Goal: Task Accomplishment & Management: Manage account settings

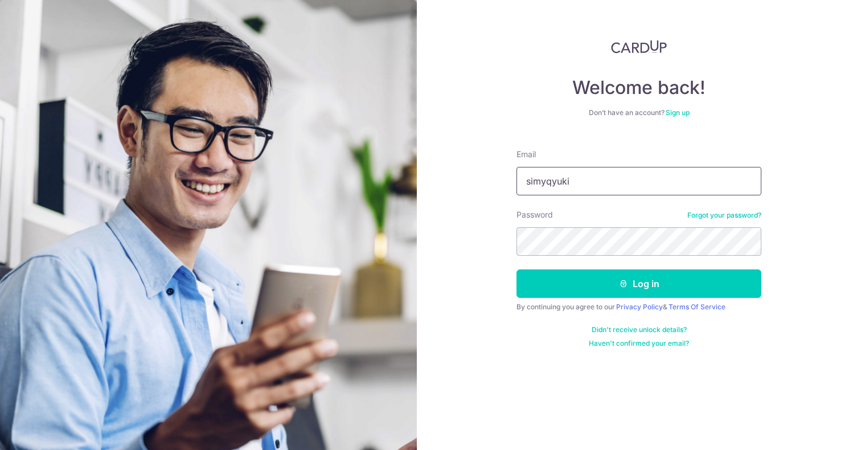
type input "simyqyuki@gmail.com"
click at [639, 284] on button "Log in" at bounding box center [638, 283] width 245 height 28
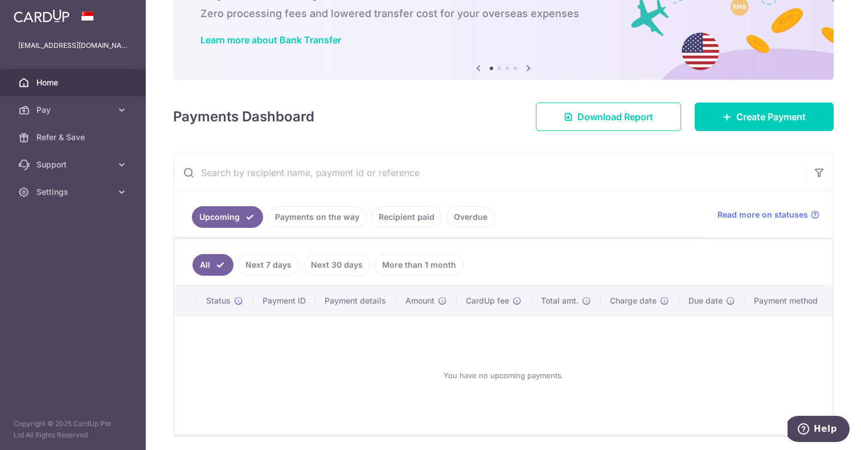
scroll to position [68, 0]
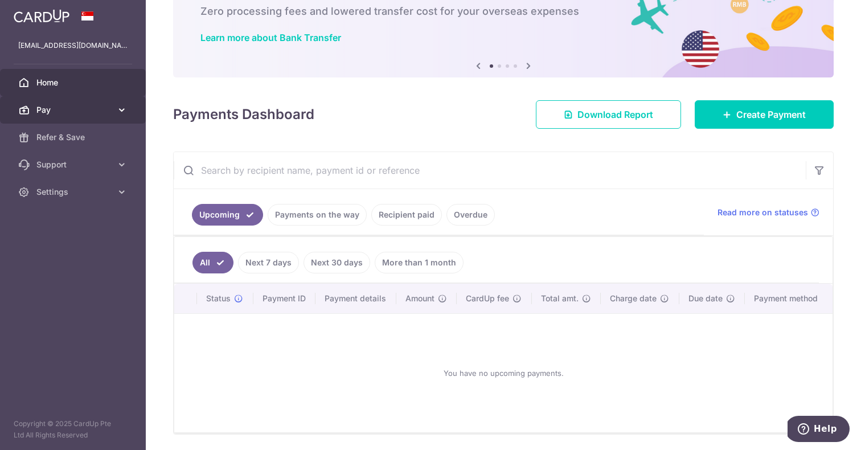
click at [120, 105] on icon at bounding box center [121, 109] width 11 height 11
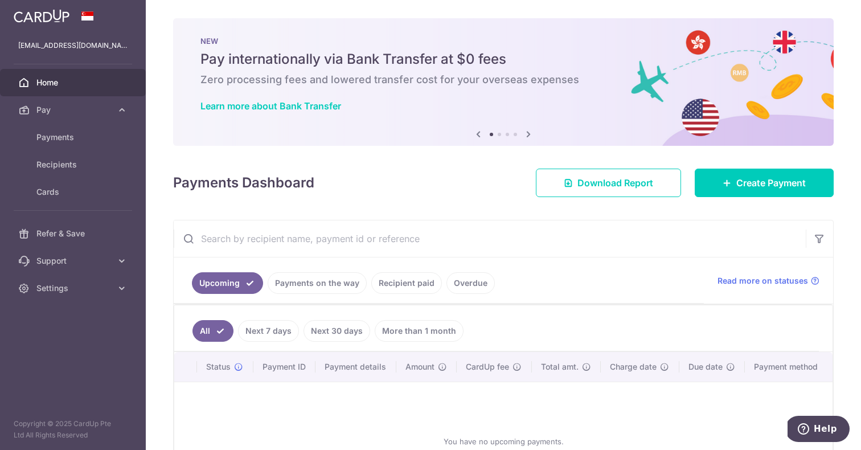
scroll to position [0, 0]
click at [76, 136] on span "Payments" at bounding box center [73, 137] width 75 height 11
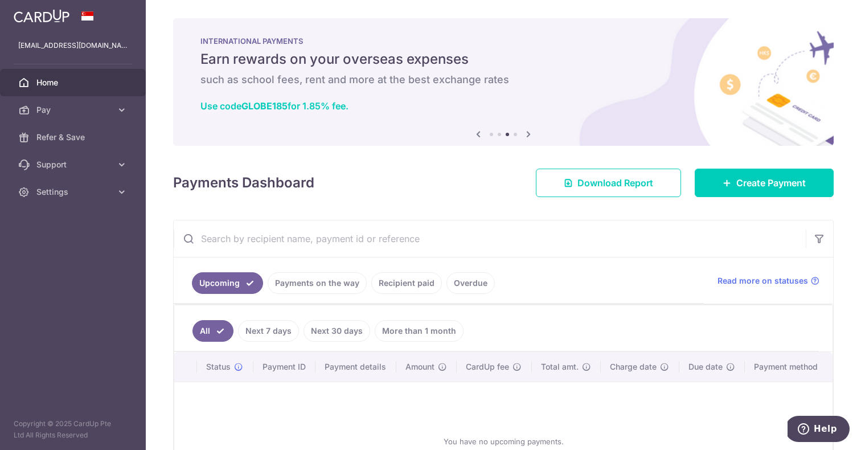
click at [528, 132] on icon at bounding box center [528, 134] width 14 height 14
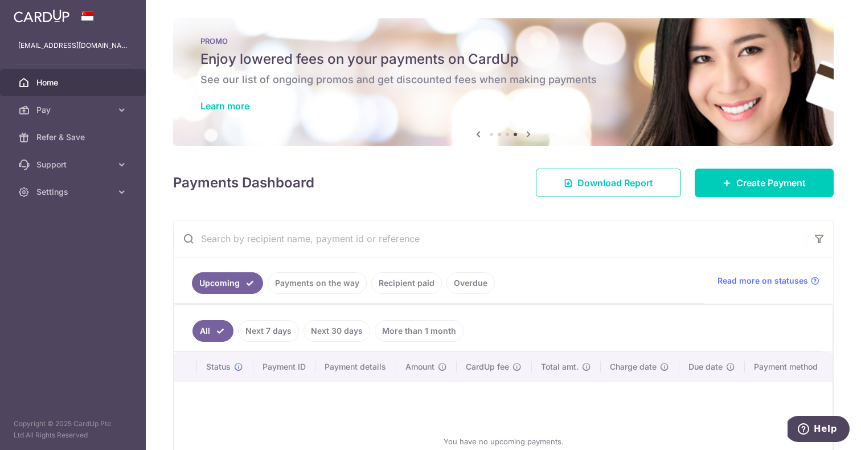
click at [528, 133] on icon at bounding box center [528, 134] width 14 height 14
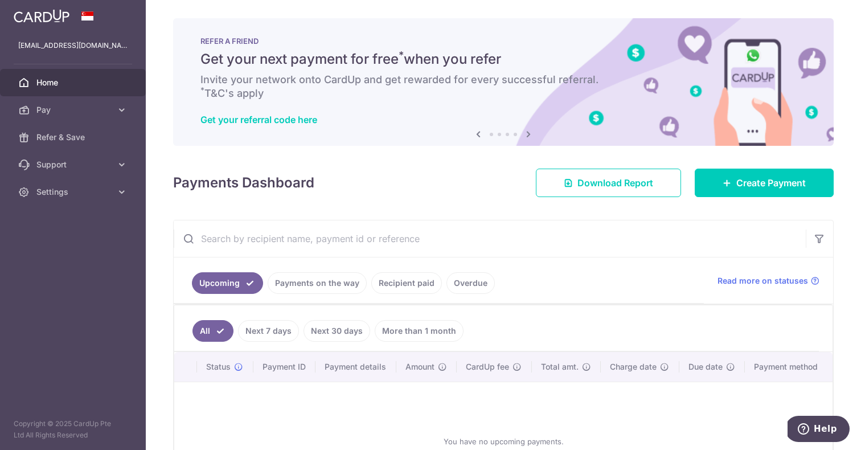
click at [528, 133] on icon at bounding box center [528, 134] width 14 height 14
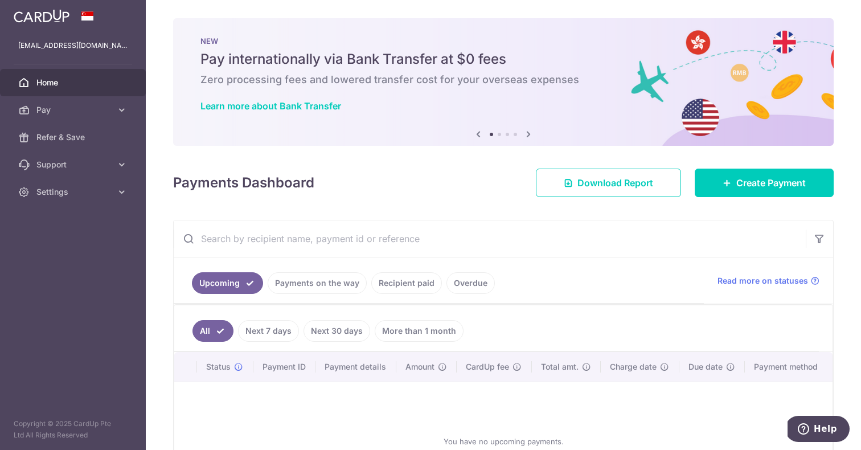
click at [528, 133] on icon at bounding box center [528, 134] width 14 height 14
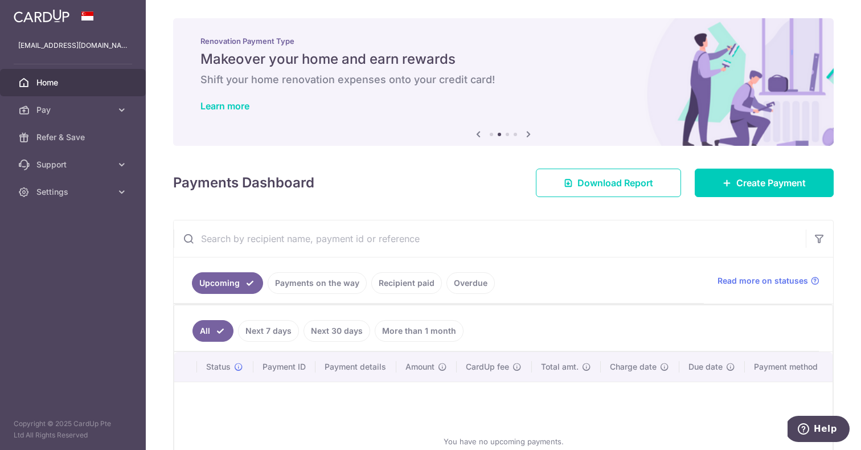
click at [528, 133] on icon at bounding box center [528, 134] width 14 height 14
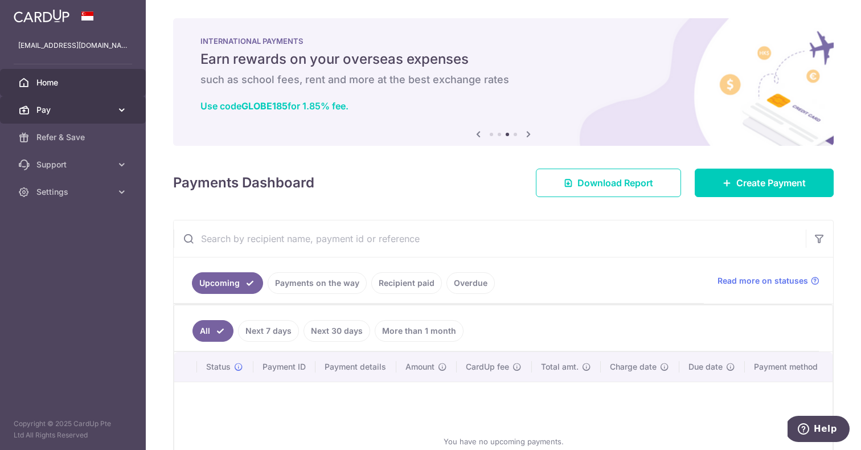
click at [118, 116] on link "Pay" at bounding box center [73, 109] width 146 height 27
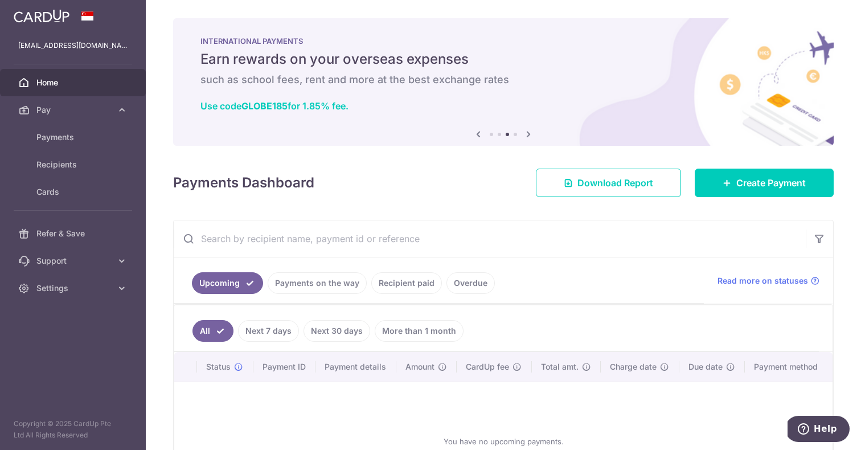
click at [412, 332] on link "More than 1 month" at bounding box center [419, 331] width 89 height 22
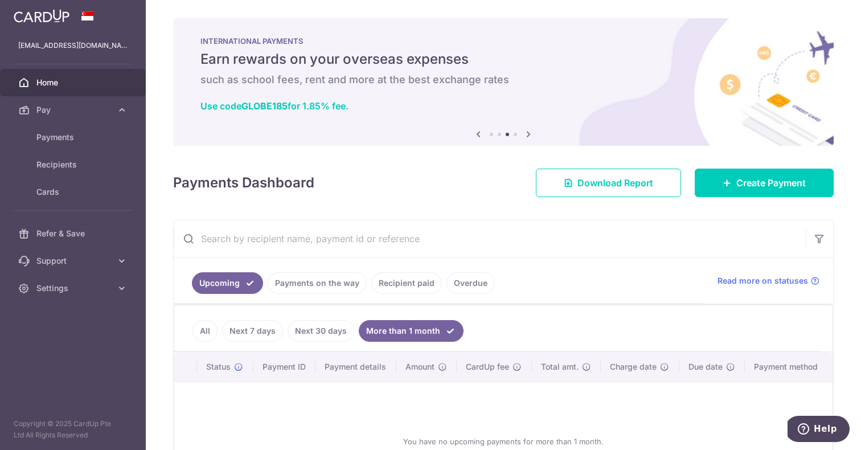
click at [205, 329] on link "All" at bounding box center [204, 331] width 25 height 22
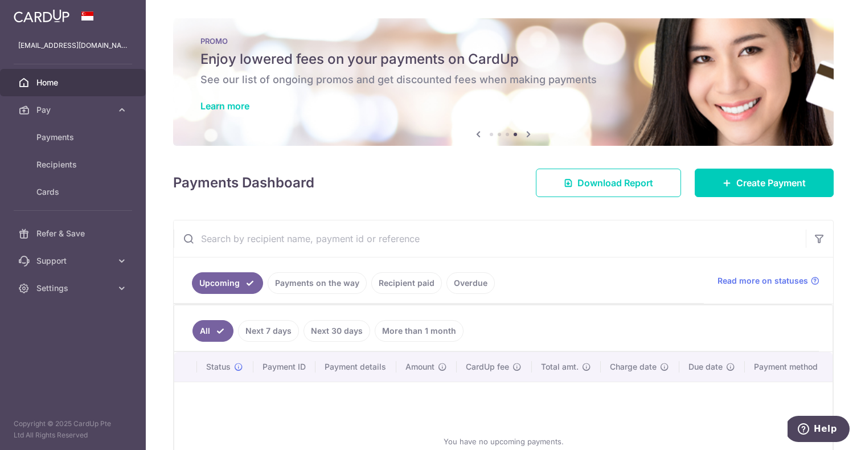
click at [246, 286] on link "Upcoming" at bounding box center [227, 283] width 71 height 22
click at [823, 236] on icon "button" at bounding box center [819, 238] width 11 height 11
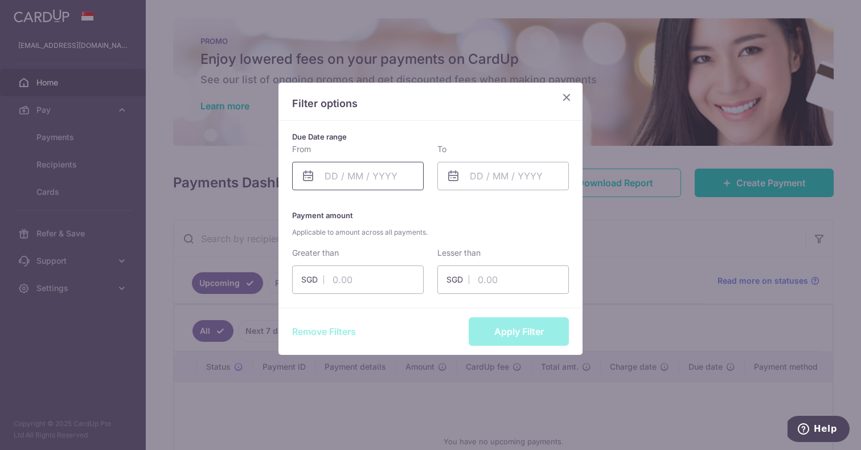
click at [405, 169] on input "text" at bounding box center [358, 176] width 132 height 28
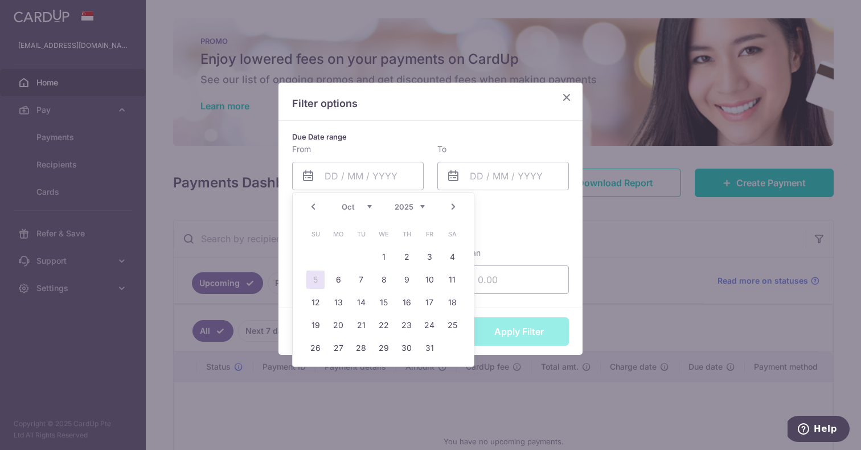
click at [310, 206] on link "Prev" at bounding box center [313, 207] width 14 height 14
click at [343, 254] on link "1" at bounding box center [338, 257] width 18 height 18
type input "01/09/2025"
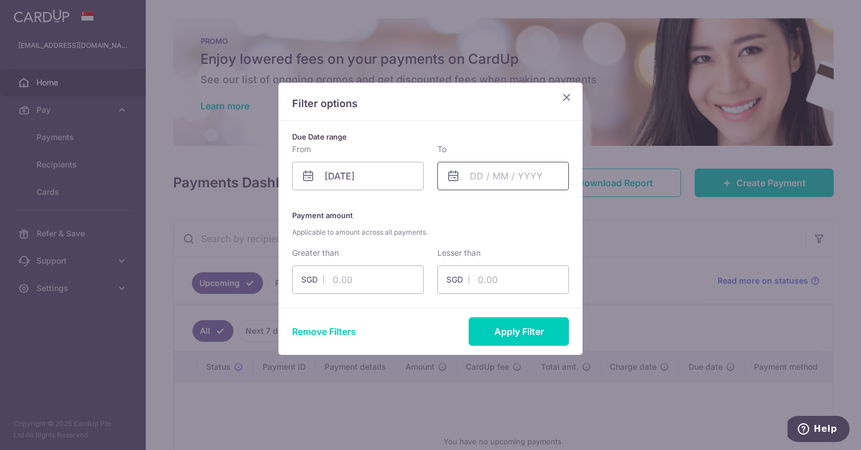
click at [512, 165] on input "text" at bounding box center [503, 176] width 132 height 28
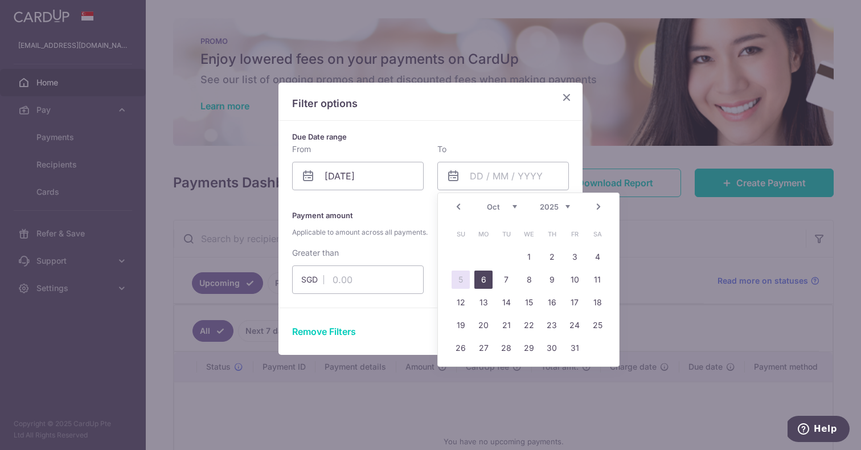
click at [482, 277] on link "6" at bounding box center [483, 279] width 18 height 18
type input "06/10/2025"
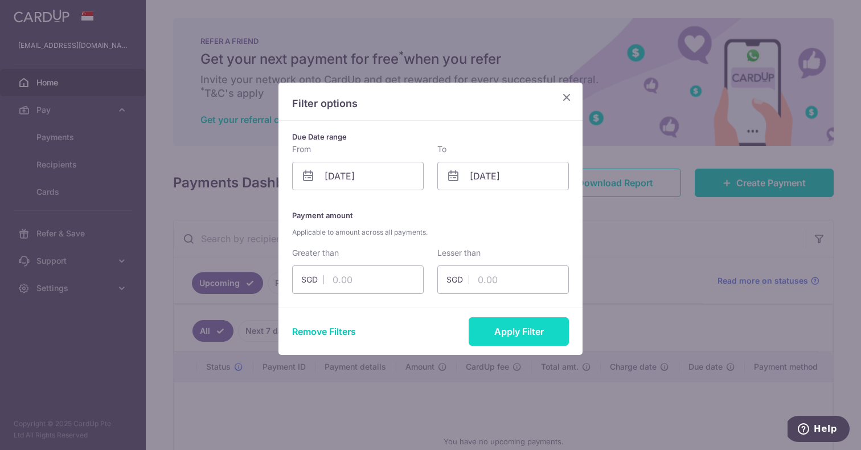
click at [496, 338] on button "Apply Filter" at bounding box center [519, 331] width 100 height 28
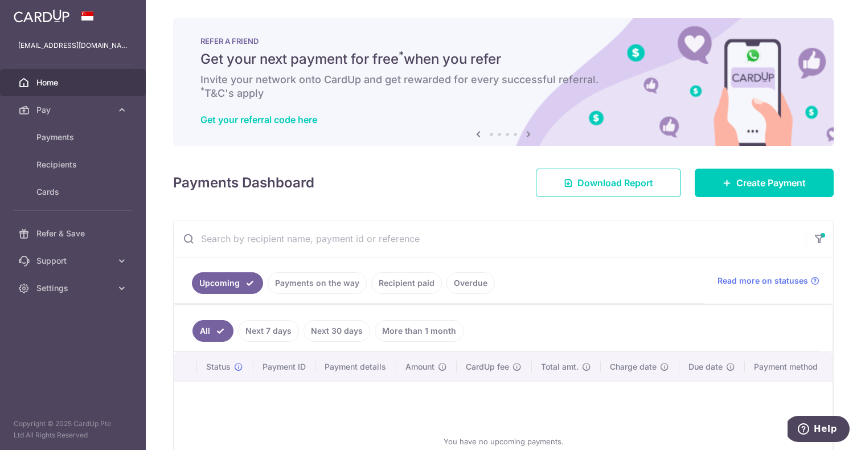
scroll to position [-1, 0]
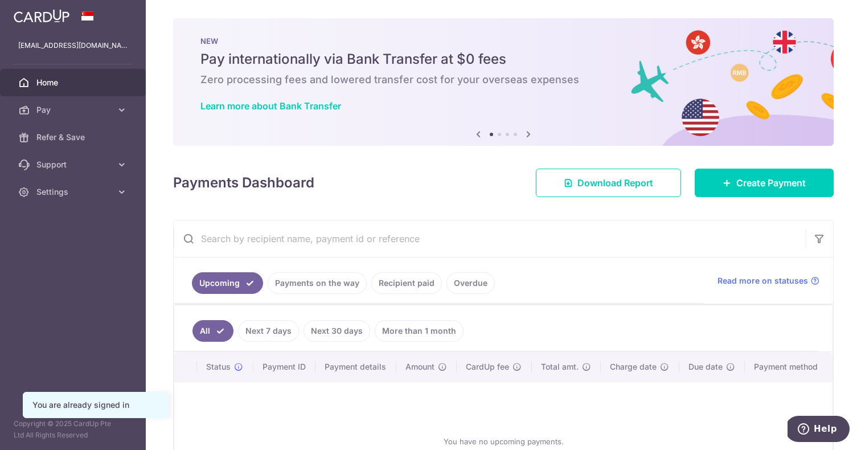
scroll to position [-3, 0]
click at [49, 114] on span "Pay" at bounding box center [73, 109] width 75 height 11
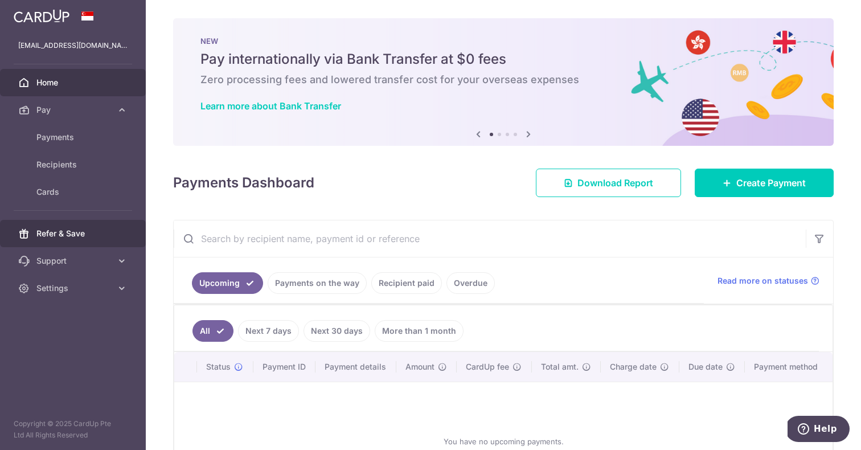
click at [71, 231] on span "Refer & Save" at bounding box center [73, 233] width 75 height 11
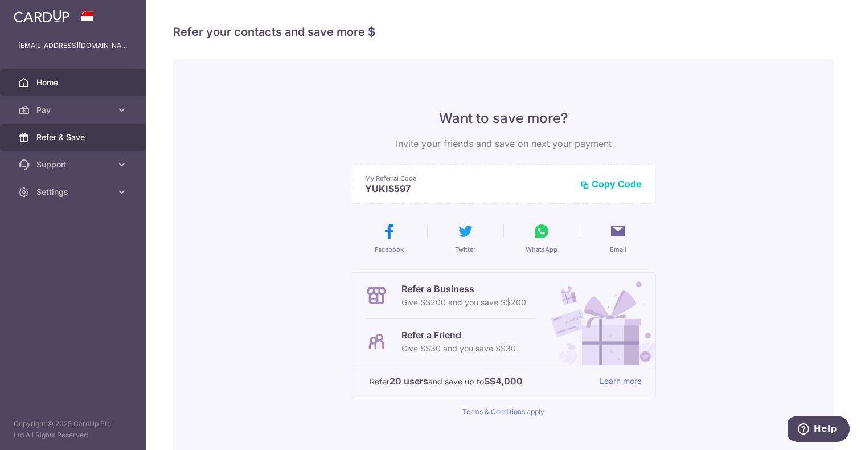
click at [46, 80] on span "Home" at bounding box center [73, 82] width 75 height 11
